Goal: Information Seeking & Learning: Find specific page/section

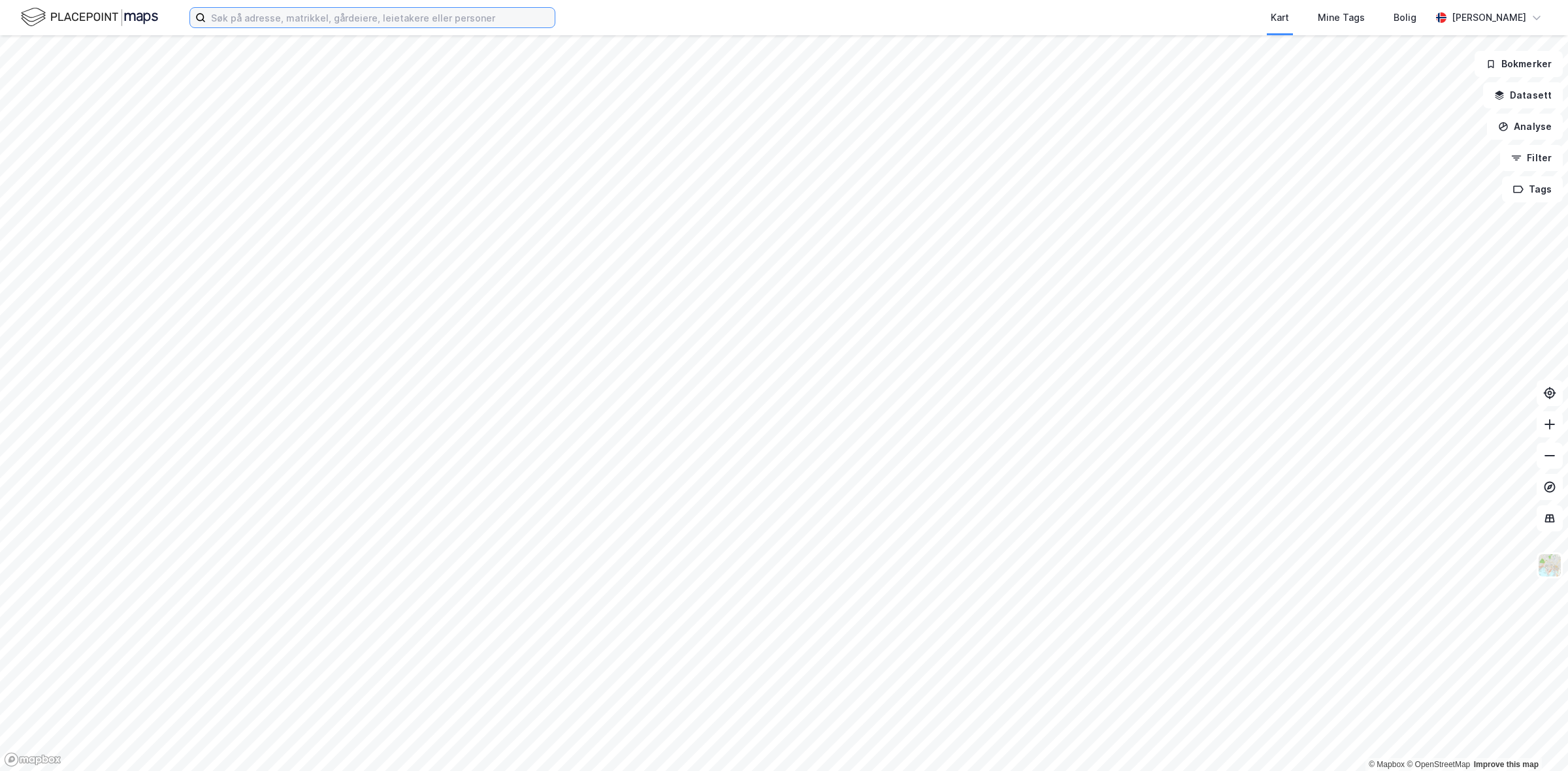
click at [259, 18] on input at bounding box center [380, 18] width 349 height 20
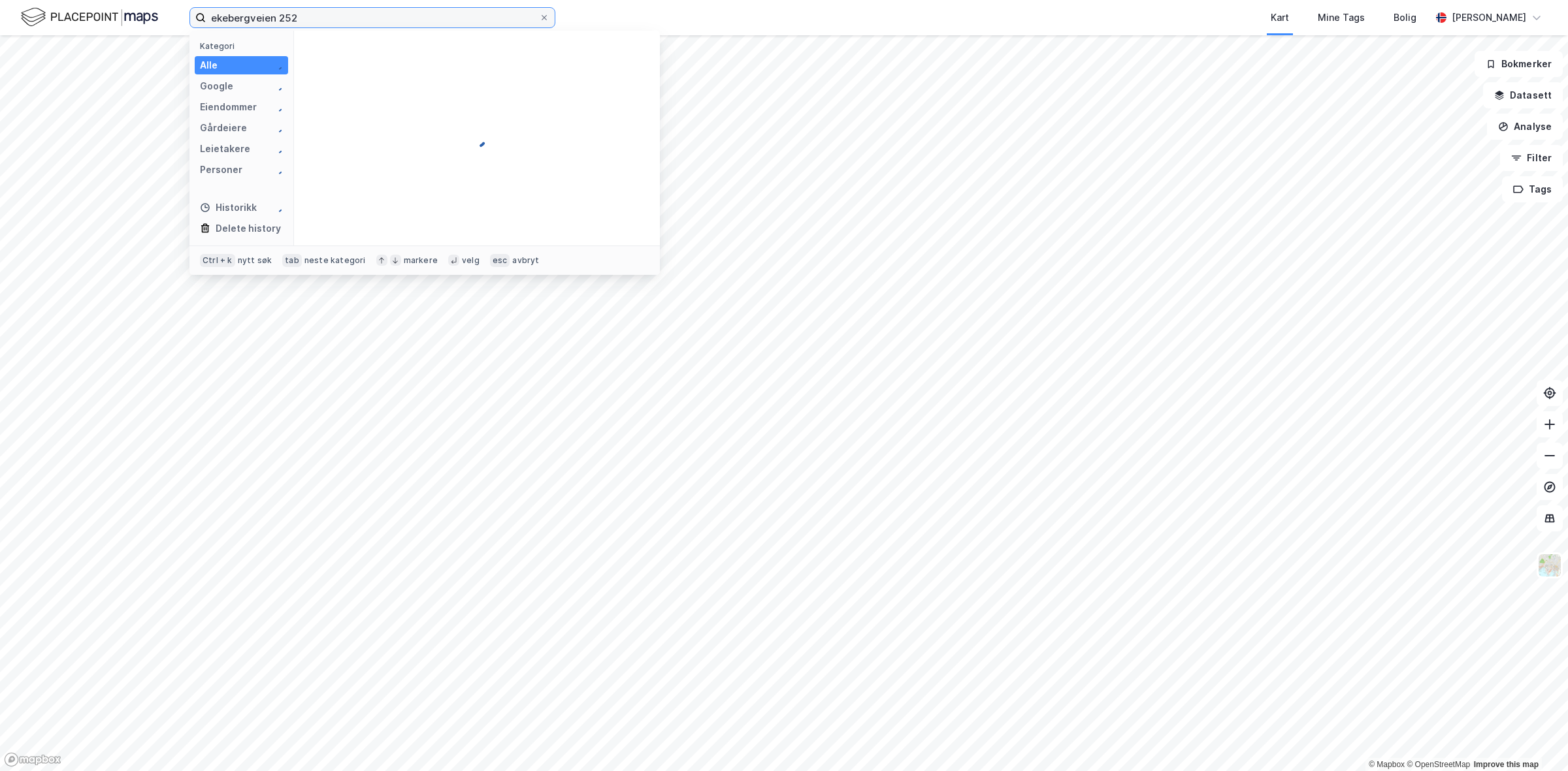
type input "ekebergveien 252"
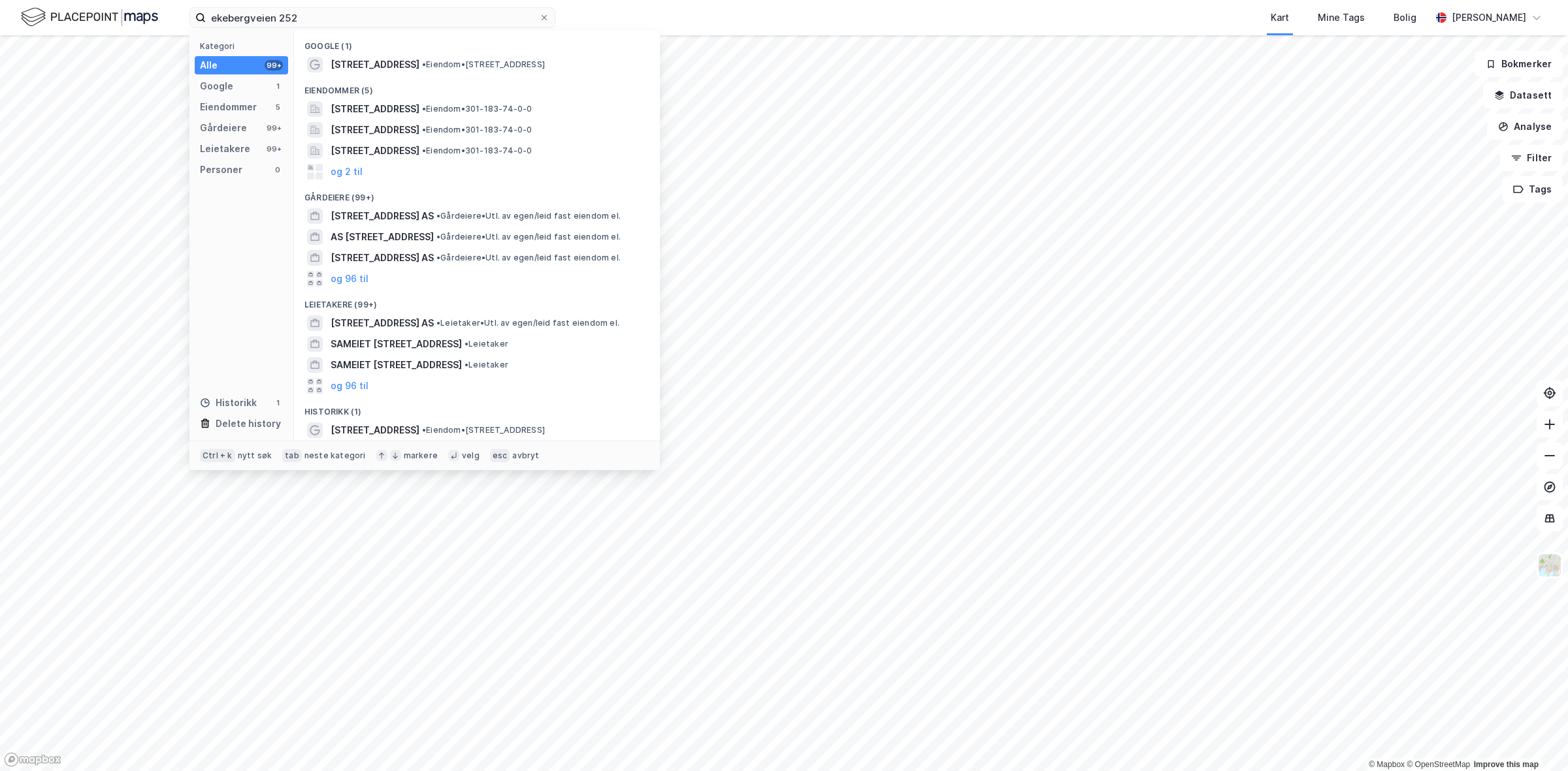
click at [374, 76] on div "Eiendommer (5)" at bounding box center [476, 86] width 366 height 23
click at [374, 71] on span "[STREET_ADDRESS]" at bounding box center [375, 64] width 89 height 16
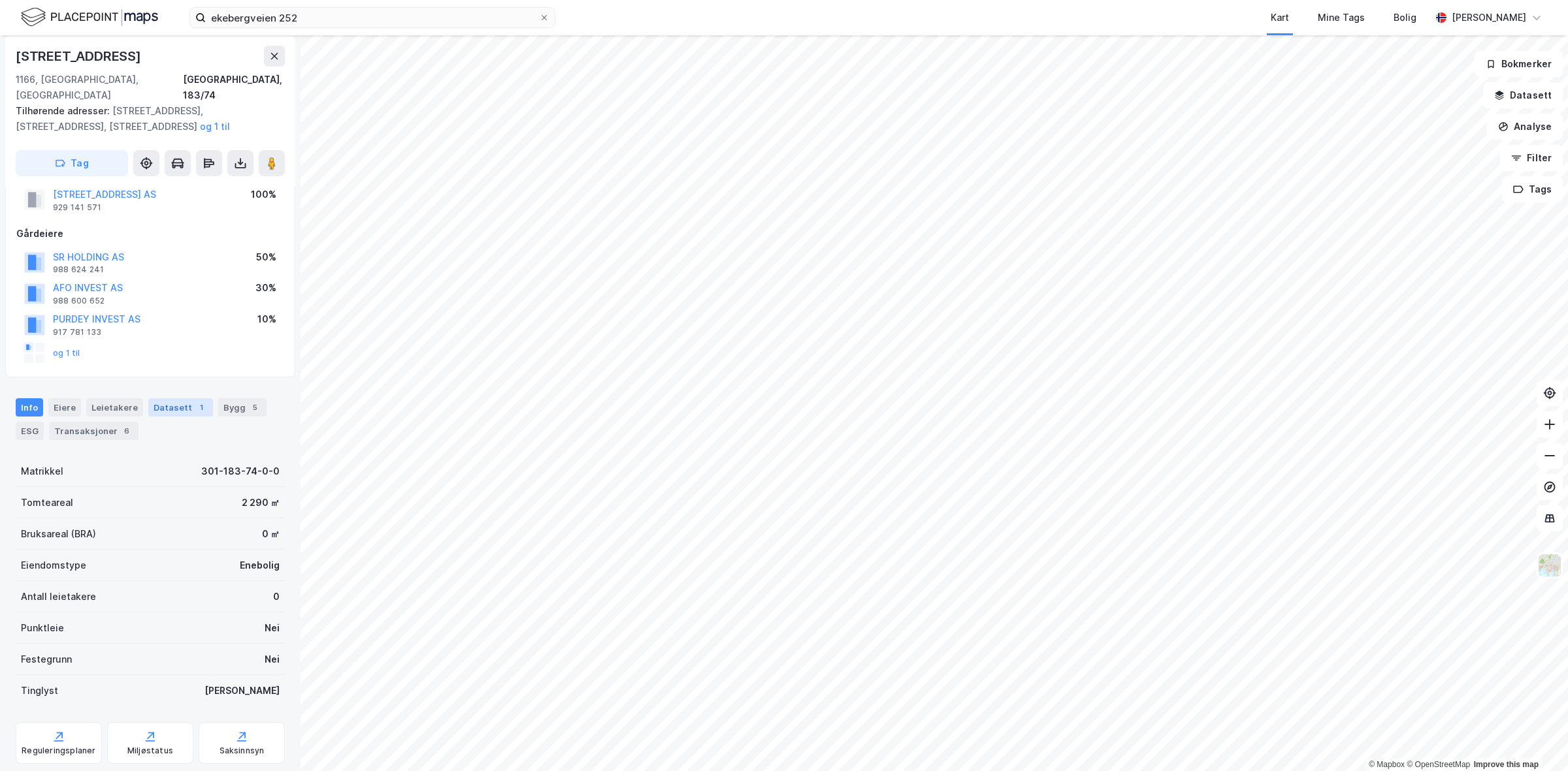
scroll to position [59, 0]
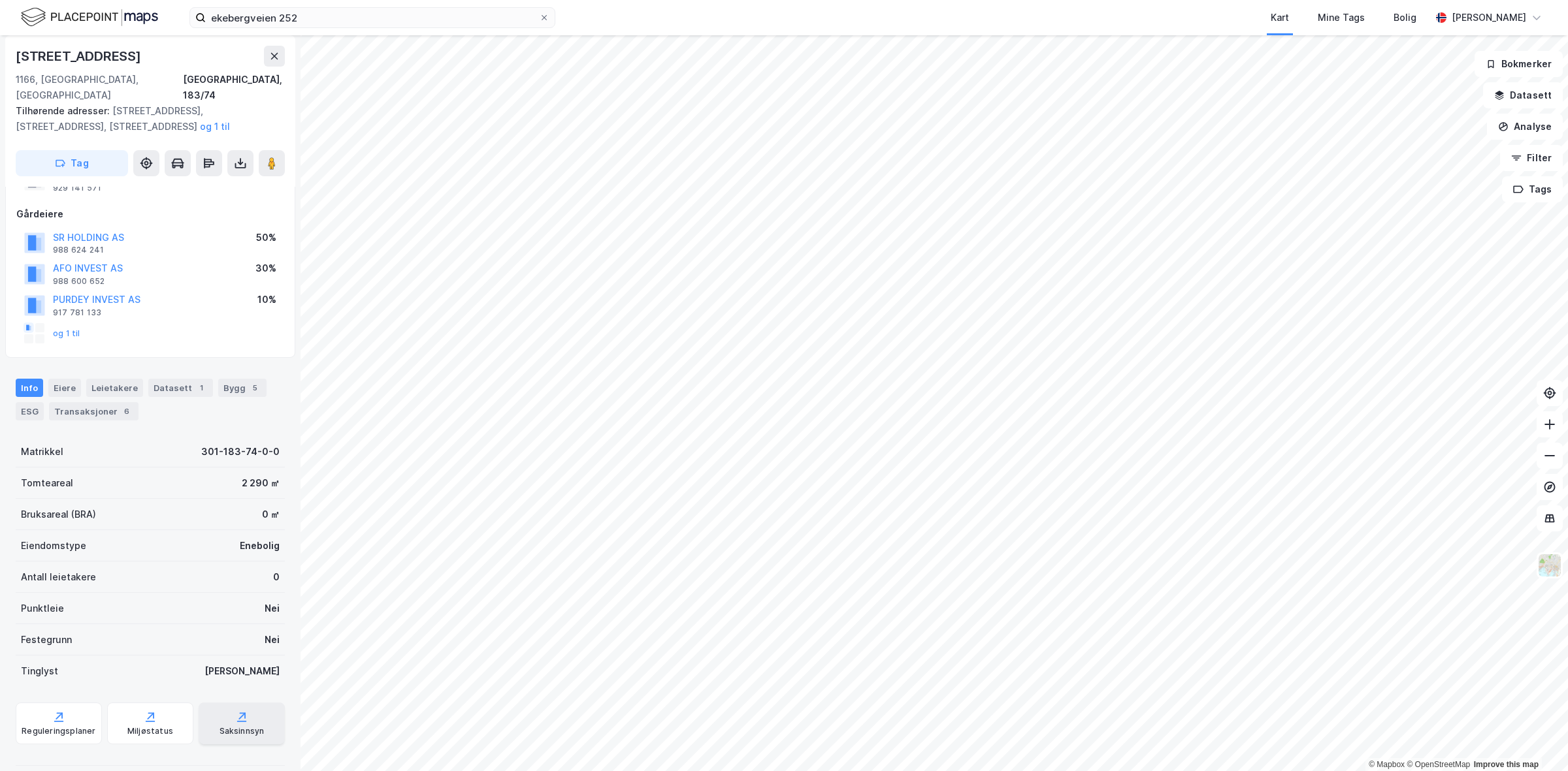
click at [199, 702] on div "Saksinnsyn" at bounding box center [242, 723] width 86 height 42
